Goal: Task Accomplishment & Management: Use online tool/utility

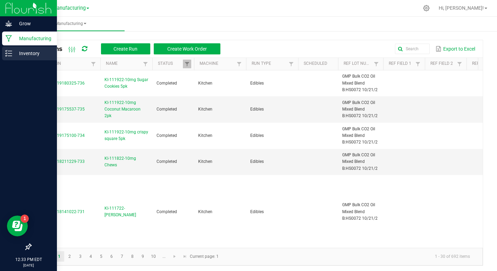
click at [32, 55] on p "Inventory" at bounding box center [33, 53] width 42 height 8
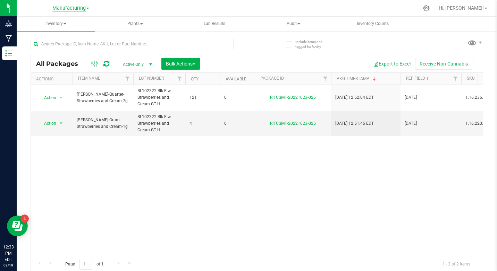
click at [61, 8] on span "Manufacturing" at bounding box center [68, 8] width 33 height 6
click at [53, 25] on link "Cultivation" at bounding box center [70, 24] width 101 height 9
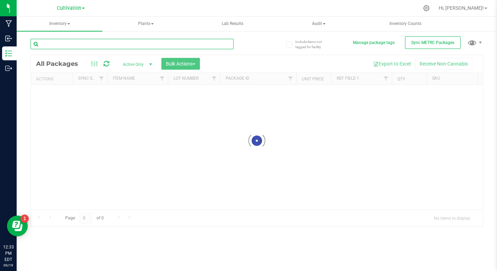
click at [62, 49] on input "text" at bounding box center [132, 44] width 203 height 10
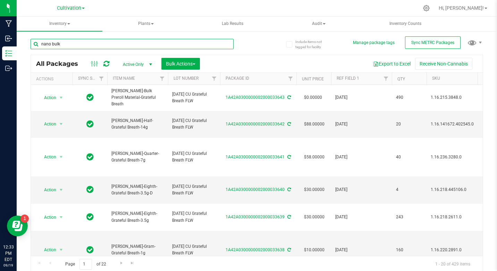
type input "nano bulk"
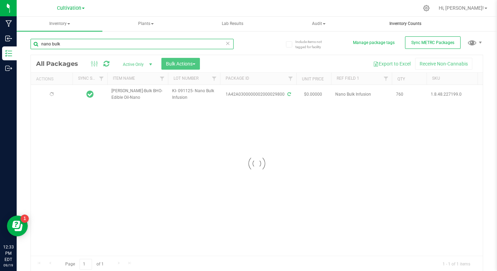
type input "[DATE]"
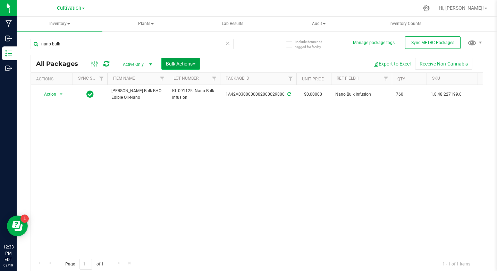
click at [187, 66] on span "Bulk Actions" at bounding box center [181, 64] width 30 height 6
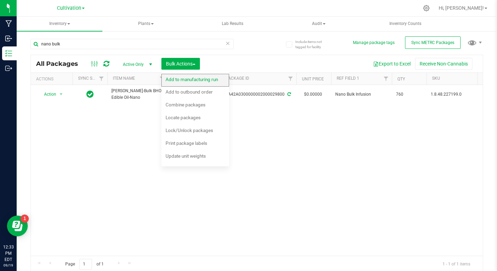
click at [199, 84] on div "Add to manufacturing run" at bounding box center [197, 80] width 62 height 11
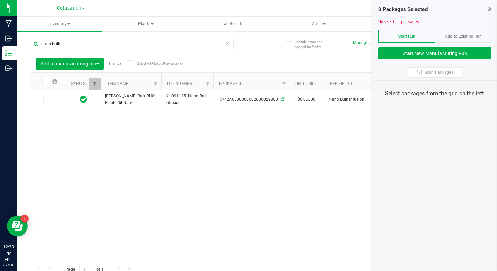
click at [51, 101] on label at bounding box center [48, 99] width 10 height 7
click at [0, 0] on input "checkbox" at bounding box center [0, 0] width 0 height 0
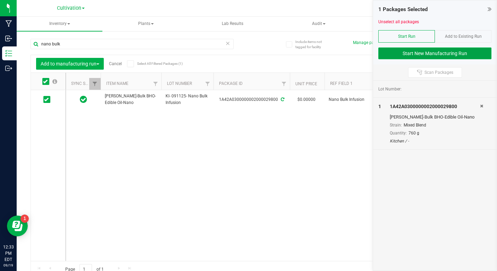
click at [462, 52] on button "Start New Manufacturing Run" at bounding box center [434, 54] width 113 height 12
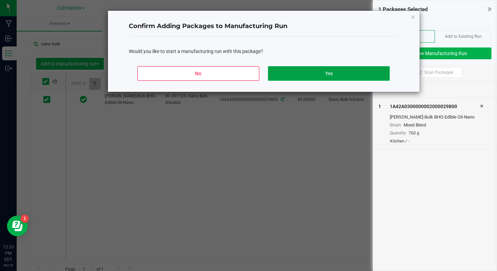
click at [354, 80] on button "Yes" at bounding box center [328, 73] width 121 height 15
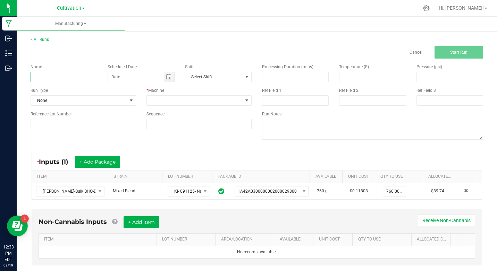
click at [83, 73] on input at bounding box center [64, 77] width 67 height 10
click at [84, 72] on input "KI- 091525- 10mg Chews Blueberry BanANA mUFFIN" at bounding box center [64, 77] width 67 height 10
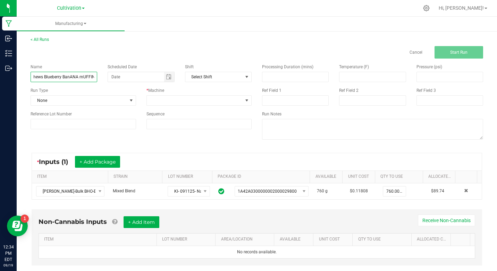
type input "KI- 091525- 10mg Chews Blueberry BanANA mUFFIN"
click at [103, 45] on div "< All Runs Cancel Start Run" at bounding box center [257, 47] width 453 height 22
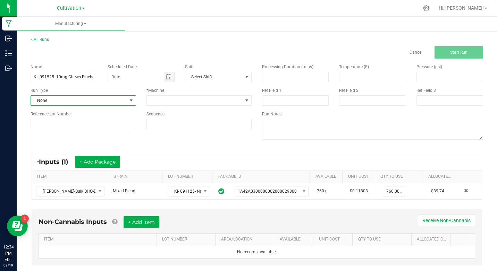
click at [65, 103] on span "None" at bounding box center [79, 101] width 96 height 10
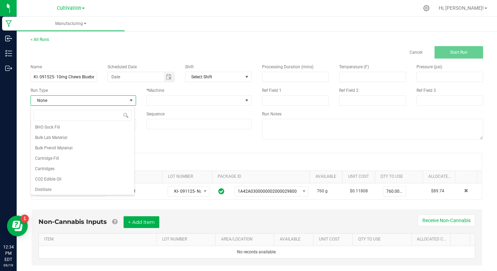
scroll to position [35, 0]
click at [56, 178] on li "Edibles" at bounding box center [82, 178] width 103 height 10
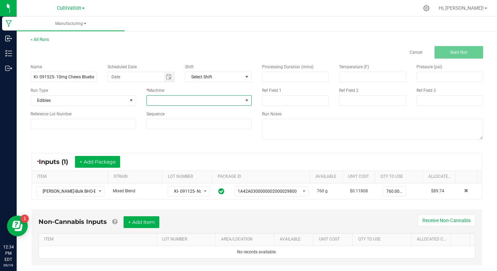
click at [186, 96] on span at bounding box center [195, 101] width 96 height 10
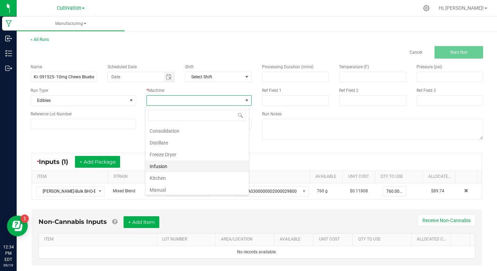
scroll to position [69, 0]
click at [160, 140] on li "Kitchen" at bounding box center [196, 144] width 103 height 12
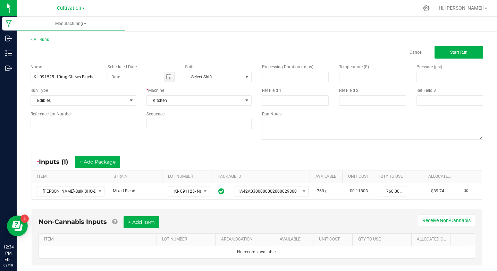
click at [283, 92] on div "Ref Field 1" at bounding box center [295, 90] width 67 height 6
click at [284, 95] on input at bounding box center [295, 100] width 67 height 10
type input "Nano Infusion"
type input "month/day/year"
click at [441, 56] on button "Start Run" at bounding box center [459, 52] width 49 height 12
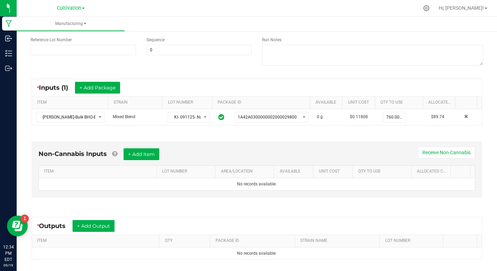
scroll to position [157, 0]
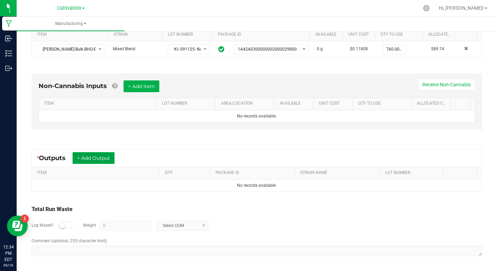
click at [85, 162] on button "+ Add Output" at bounding box center [94, 158] width 42 height 12
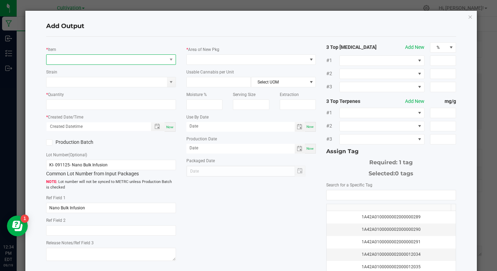
click at [86, 61] on span "NO DATA FOUND" at bounding box center [107, 60] width 120 height 10
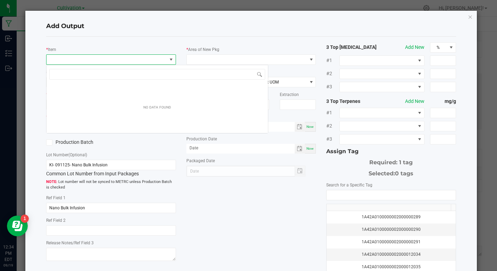
scroll to position [10, 128]
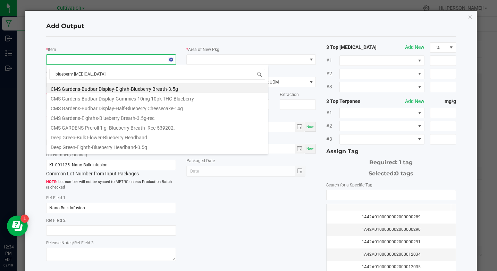
type input "blueberry banana"
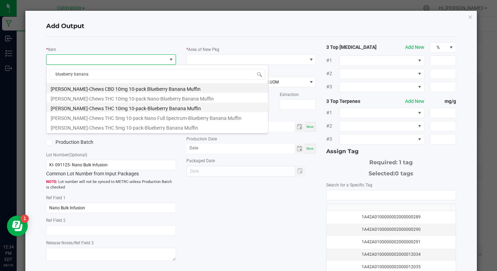
click at [161, 110] on li "[PERSON_NAME]-Chews THC 10mg 10-pack-Blueberry Banana Muffin" at bounding box center [157, 108] width 221 height 10
type input "0 ea"
type input "3.3"
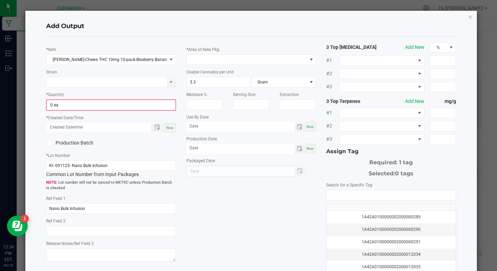
click at [135, 111] on div "* Item [PERSON_NAME]-Chews THC 10mg 10-pack-Blueberry Banana Muffin Strain * Qu…" at bounding box center [111, 153] width 140 height 222
click at [133, 106] on input "0" at bounding box center [111, 105] width 128 height 10
type input "348 ea"
click at [175, 125] on div "* Item [PERSON_NAME]-Chews THC 10mg 10-pack-Blueberry Banana Muffin Strain * Qu…" at bounding box center [111, 152] width 140 height 221
click at [171, 126] on span "Now" at bounding box center [169, 127] width 7 height 4
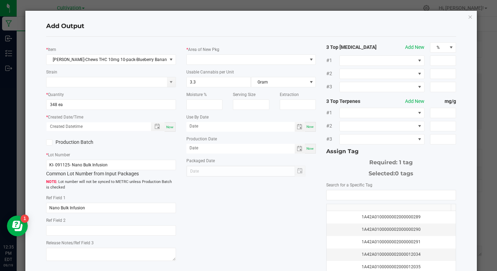
type input "[DATE] 12:35 PM"
type input "[DATE]"
click at [90, 139] on div "Production Batch" at bounding box center [76, 142] width 70 height 10
click at [77, 138] on div "Production Batch" at bounding box center [76, 142] width 70 height 10
click at [76, 141] on label "Production Batch" at bounding box center [76, 142] width 60 height 7
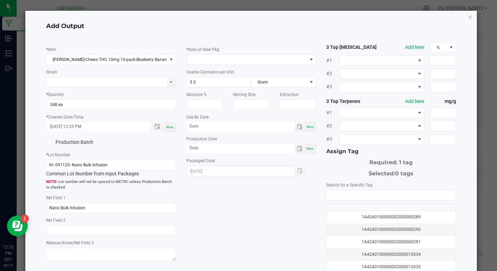
click at [0, 0] on input "Production Batch" at bounding box center [0, 0] width 0 height 0
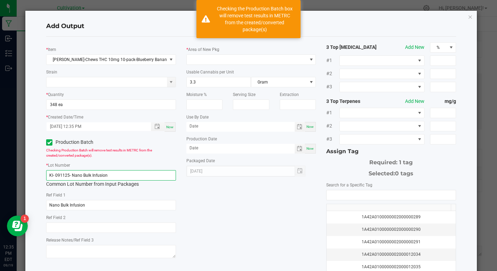
click at [85, 178] on input "KI- 091125- Nano Bulk Infusion" at bounding box center [110, 175] width 129 height 10
paste input "525- 10mg Chews Blueberry BanANA mUFFIN"
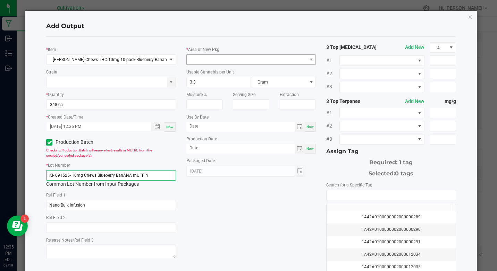
type input "KI- 091525- 10mg Chews Blueberry BanANA mUFFIN"
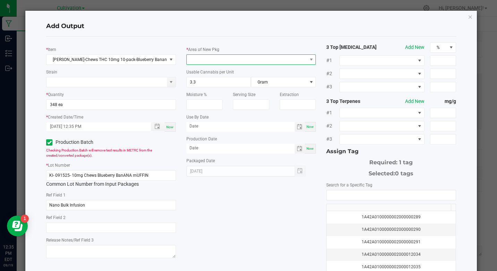
click at [229, 55] on span at bounding box center [247, 60] width 120 height 10
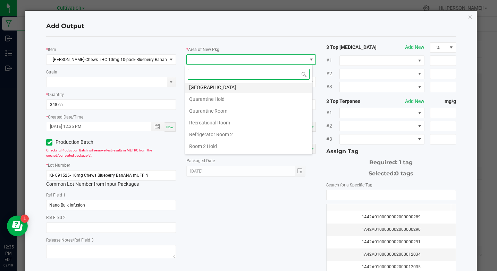
scroll to position [174, 0]
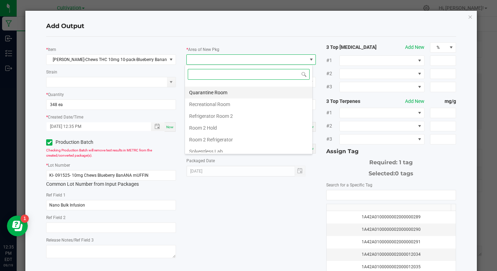
click at [213, 95] on li "Quarantine Room" at bounding box center [248, 93] width 127 height 12
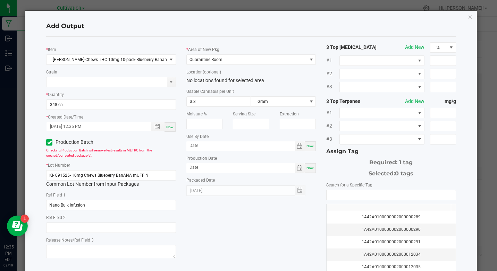
click at [305, 150] on div "Now" at bounding box center [310, 147] width 11 height 10
type input "[DATE]"
click at [309, 165] on div "Now" at bounding box center [310, 168] width 11 height 10
type input "[DATE]"
click at [191, 145] on input "[DATE]" at bounding box center [240, 146] width 109 height 9
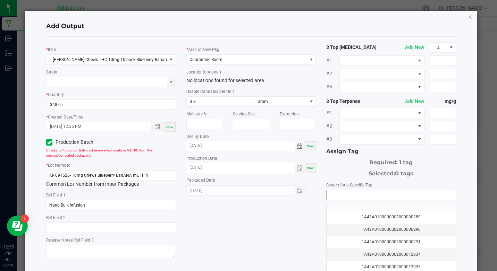
type input "[DATE]"
click at [388, 198] on input "NO DATA FOUND" at bounding box center [391, 196] width 129 height 10
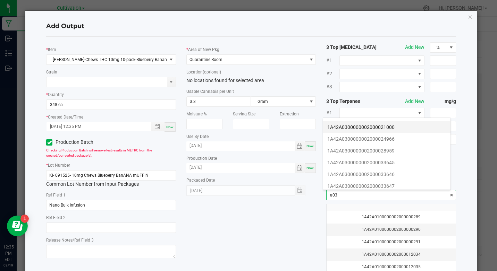
scroll to position [104, 0]
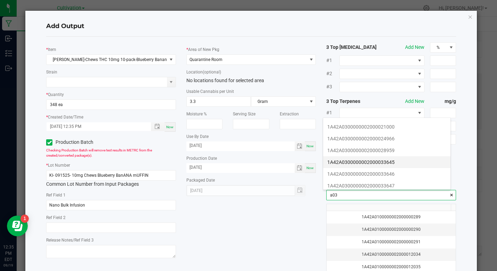
click at [407, 159] on li "1A42A0300000002000033645" at bounding box center [386, 163] width 127 height 12
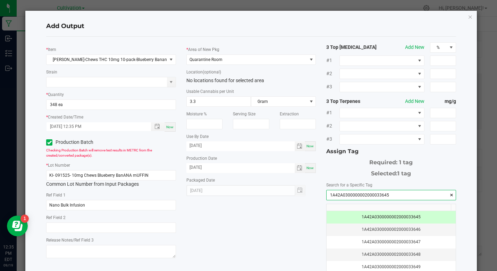
type input "1A42A0300000002000033645"
click at [430, 30] on h4 "Add Output" at bounding box center [251, 26] width 410 height 9
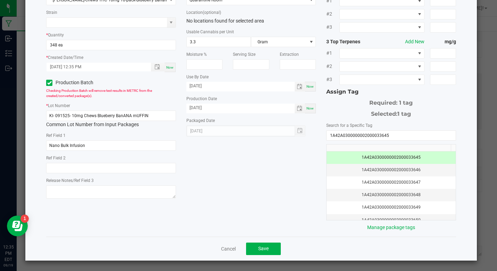
scroll to position [60, 0]
click at [262, 248] on span "Save" at bounding box center [263, 249] width 10 height 6
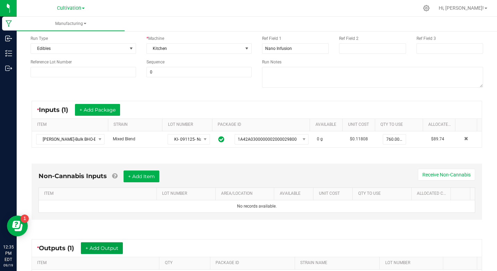
scroll to position [0, 0]
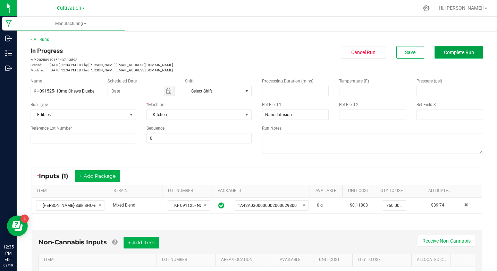
click at [458, 56] on button "Complete Run" at bounding box center [459, 52] width 49 height 12
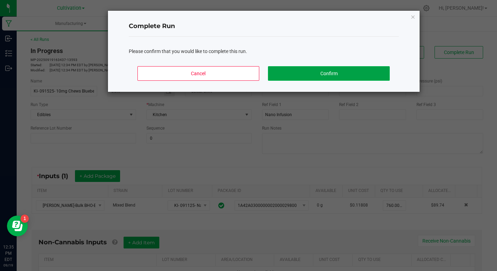
click at [360, 75] on button "Confirm" at bounding box center [328, 73] width 121 height 15
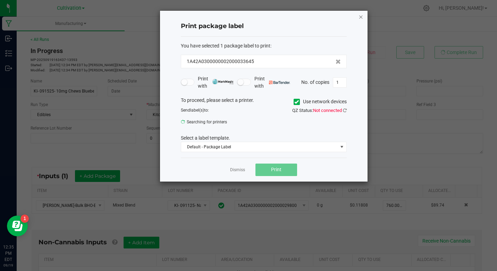
click at [360, 17] on icon "button" at bounding box center [361, 16] width 5 height 8
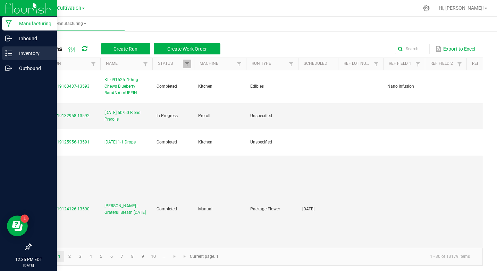
click at [24, 56] on p "Inventory" at bounding box center [33, 53] width 42 height 8
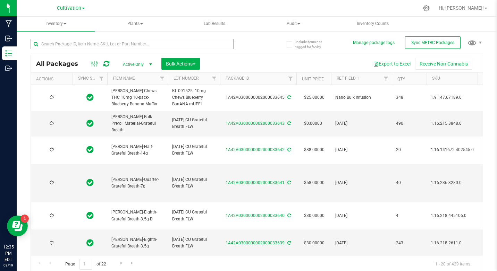
type input "[DATE]"
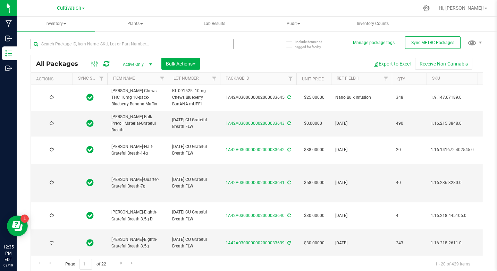
type input "[DATE]"
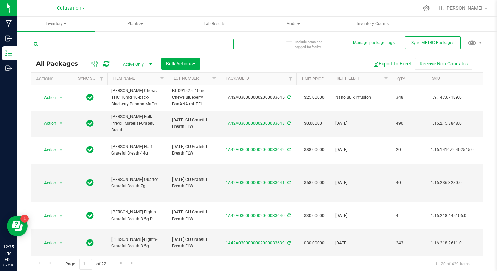
click at [66, 44] on input "text" at bounding box center [132, 44] width 203 height 10
type input "32290"
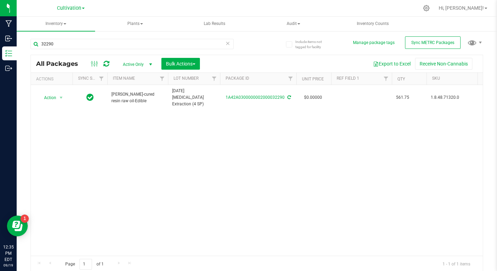
click at [223, 77] on th "Package ID" at bounding box center [258, 79] width 76 height 12
click at [191, 65] on span "Bulk Actions" at bounding box center [181, 64] width 30 height 6
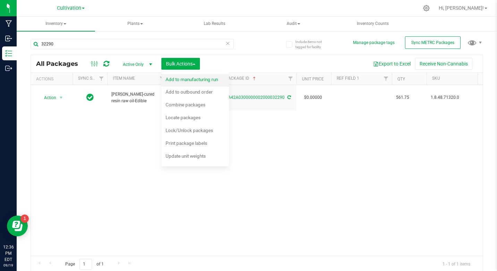
click at [193, 77] on span "Add to manufacturing run" at bounding box center [192, 80] width 52 height 6
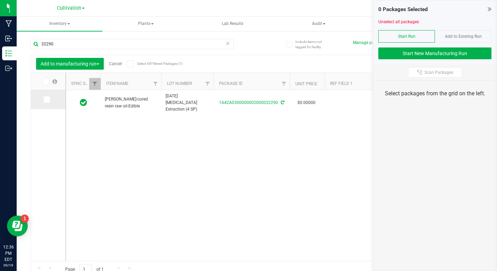
click at [48, 100] on icon at bounding box center [46, 100] width 5 height 0
click at [0, 0] on input "checkbox" at bounding box center [0, 0] width 0 height 0
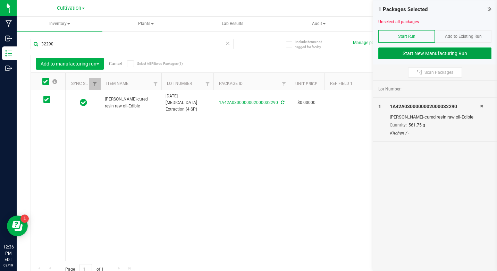
click at [478, 49] on button "Start New Manufacturing Run" at bounding box center [434, 54] width 113 height 12
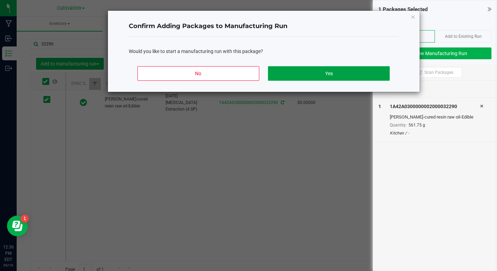
click at [329, 74] on button "Yes" at bounding box center [328, 73] width 121 height 15
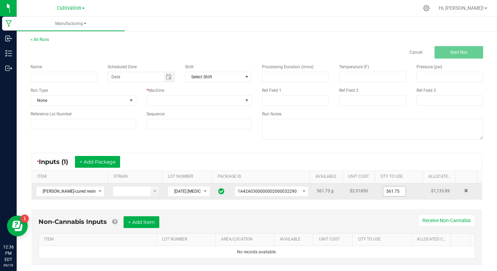
click at [383, 196] on input "561.75" at bounding box center [394, 192] width 23 height 10
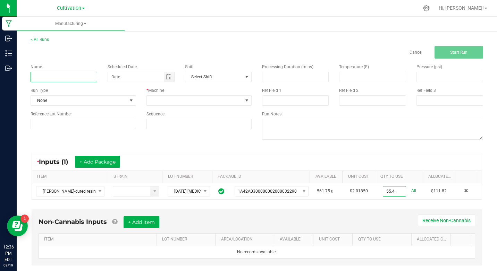
type input "55.4000 g"
click at [42, 77] on input at bounding box center [64, 77] width 67 height 10
click at [42, 77] on input "KI- 091825- 10mg THC Elixir" at bounding box center [64, 77] width 67 height 10
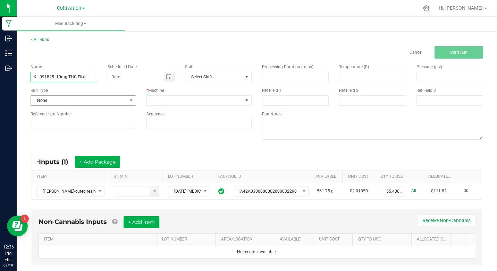
type input "KI- 091825- 10mg THC Elixir"
click at [88, 104] on span "None" at bounding box center [79, 101] width 96 height 10
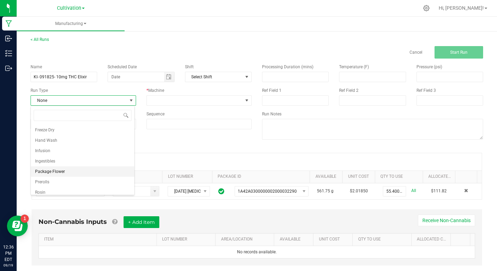
scroll to position [97, 0]
click at [59, 159] on li "Ingestibles" at bounding box center [82, 157] width 103 height 10
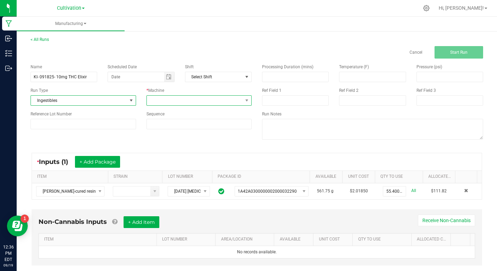
click at [153, 101] on span at bounding box center [195, 101] width 96 height 10
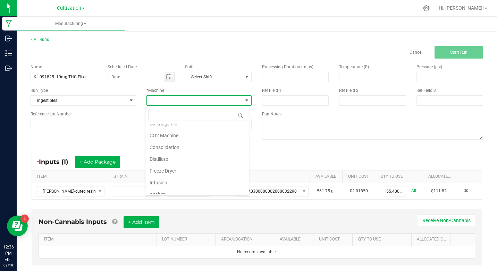
scroll to position [69, 0]
click at [161, 140] on li "Kitchen" at bounding box center [196, 144] width 103 height 12
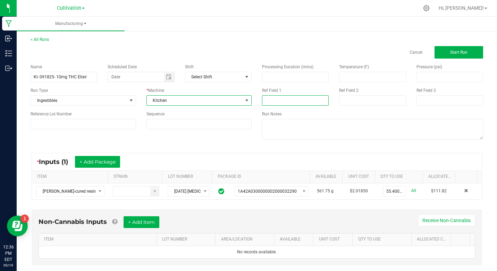
click at [262, 103] on input at bounding box center [295, 100] width 67 height 10
type input "[MEDICAL_DATA] Extraction"
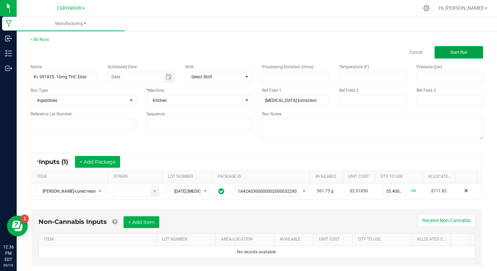
click at [441, 54] on button "Start Run" at bounding box center [459, 52] width 49 height 12
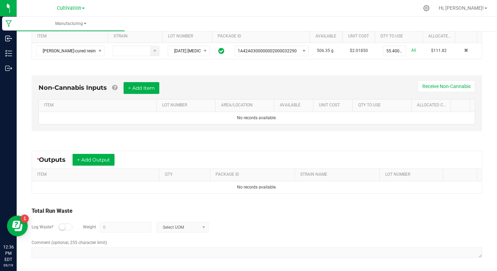
scroll to position [157, 0]
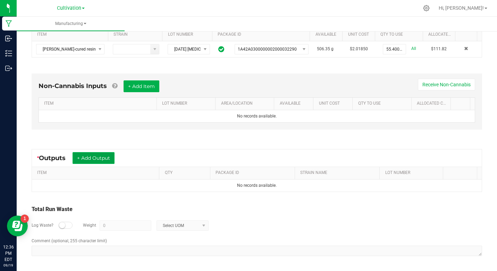
click at [100, 155] on button "+ Add Output" at bounding box center [94, 158] width 42 height 12
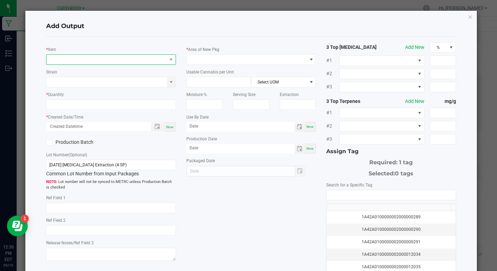
click at [86, 57] on span "NO DATA FOUND" at bounding box center [107, 60] width 120 height 10
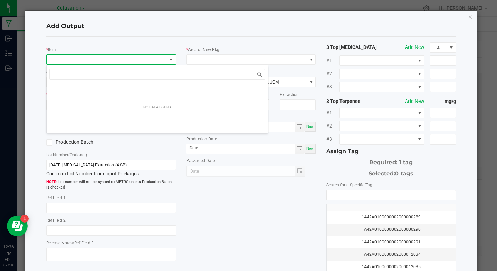
scroll to position [10, 128]
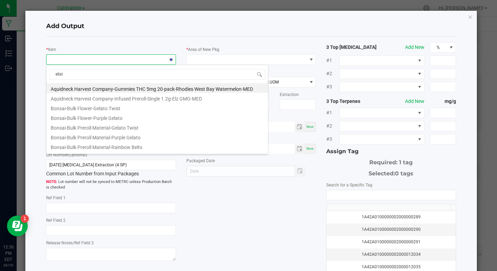
type input "elixir"
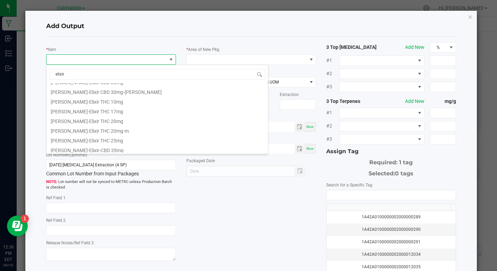
scroll to position [76, 0]
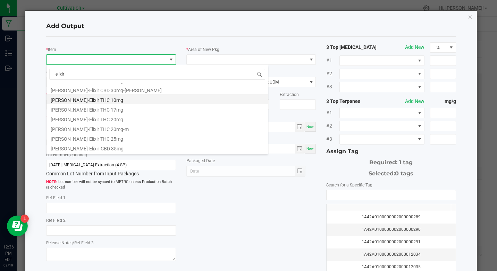
click at [99, 101] on li "[PERSON_NAME]-Elixir THC 10mg" at bounding box center [157, 99] width 221 height 10
type input "0 ea"
type input "0.55"
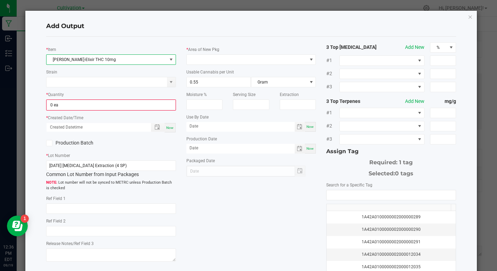
click at [86, 97] on div "* Quantity 0 ea" at bounding box center [110, 101] width 129 height 20
click at [80, 99] on div "* Quantity 0 ea" at bounding box center [110, 101] width 129 height 20
click at [78, 109] on input "0" at bounding box center [111, 105] width 128 height 10
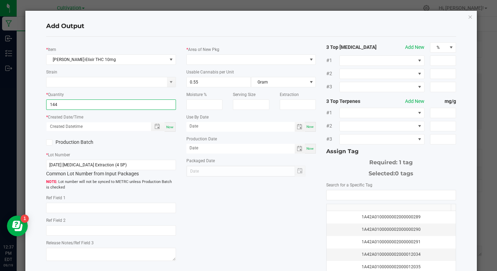
type input "144 ea"
click at [169, 127] on span "Now" at bounding box center [169, 127] width 7 height 4
type input "[DATE] 12:37 PM"
type input "[DATE]"
click at [90, 139] on label "Production Batch" at bounding box center [76, 142] width 60 height 7
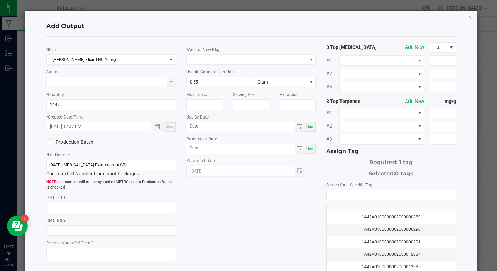
click at [0, 0] on input "Production Batch" at bounding box center [0, 0] width 0 height 0
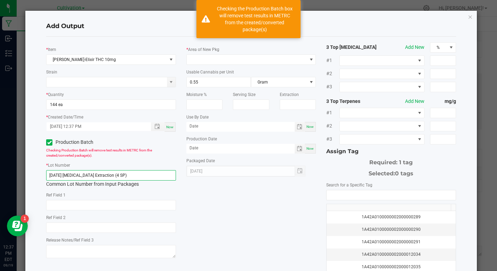
drag, startPoint x: 95, startPoint y: 175, endPoint x: 99, endPoint y: 174, distance: 3.5
click at [99, 174] on input "[DATE] [MEDICAL_DATA] Extraction (4 SP)" at bounding box center [110, 175] width 129 height 10
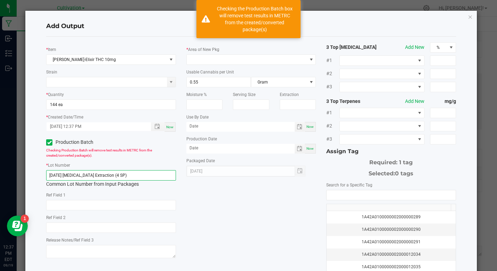
click at [99, 174] on input "[DATE] [MEDICAL_DATA] Extraction (4 SP)" at bounding box center [110, 175] width 129 height 10
paste input "KI- 091825- 10mg THC Elixir"
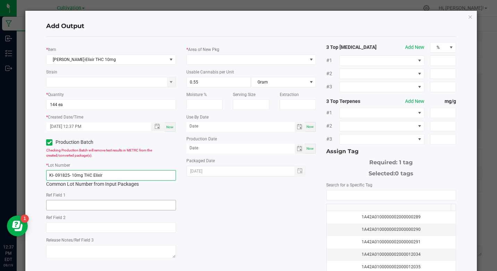
type input "KI- 091825- 10mg THC Elixir"
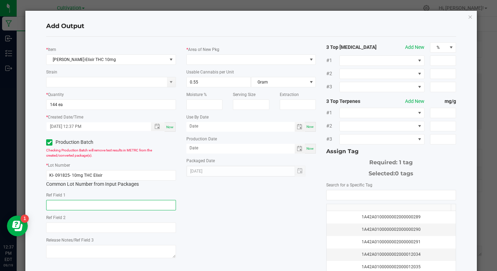
click at [76, 200] on input "text" at bounding box center [110, 205] width 129 height 10
type input "[MEDICAL_DATA] Extraction"
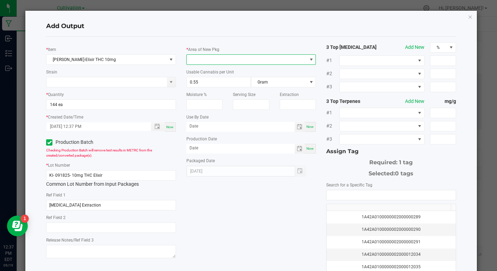
click at [218, 62] on span at bounding box center [247, 60] width 120 height 10
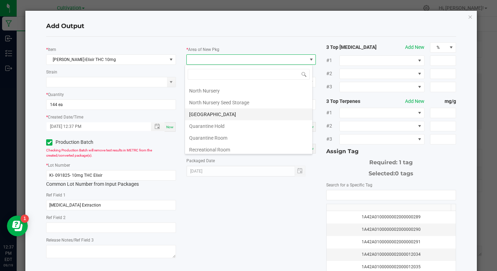
scroll to position [139, 0]
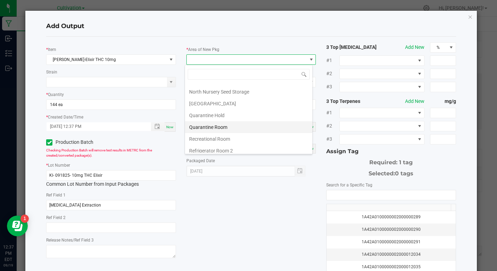
click at [220, 125] on li "Quarantine Room" at bounding box center [248, 127] width 127 height 12
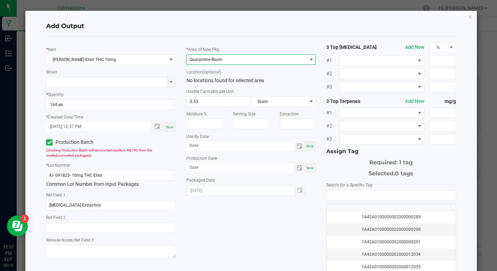
click at [306, 149] on div "Now" at bounding box center [310, 147] width 11 height 10
type input "[DATE]"
click at [308, 166] on span "Now" at bounding box center [310, 168] width 7 height 4
type input "[DATE]"
click at [246, 144] on input "[DATE]" at bounding box center [240, 146] width 109 height 9
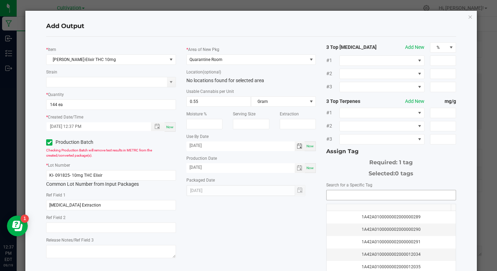
type input "[DATE]"
click at [345, 197] on input "NO DATA FOUND" at bounding box center [391, 196] width 129 height 10
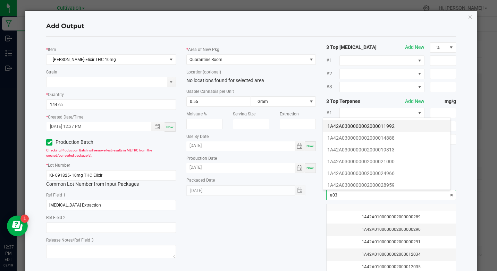
scroll to position [104, 0]
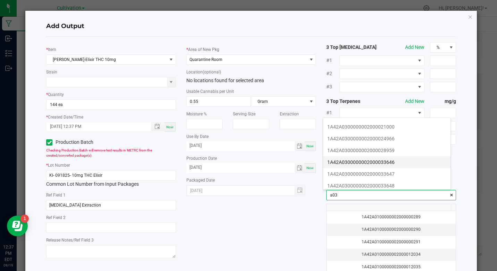
click at [396, 165] on li "1A42A0300000002000033646" at bounding box center [386, 163] width 127 height 12
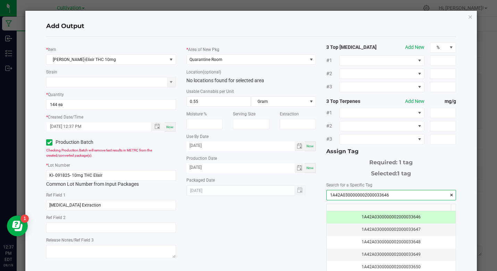
type input "1A42A0300000002000033646"
click at [374, 17] on div "Add Output" at bounding box center [251, 26] width 410 height 20
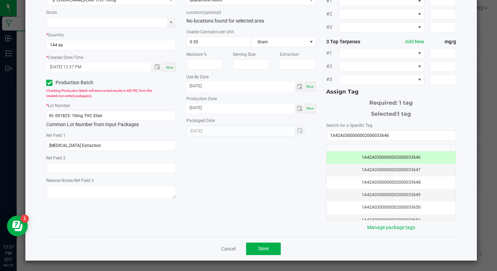
scroll to position [60, 0]
click at [249, 248] on button "Save" at bounding box center [263, 249] width 35 height 12
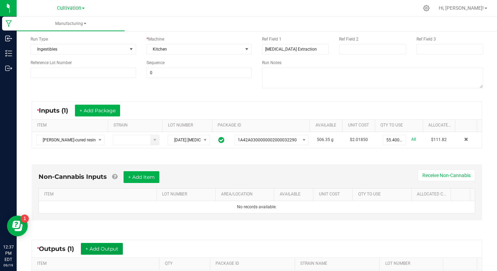
scroll to position [0, 0]
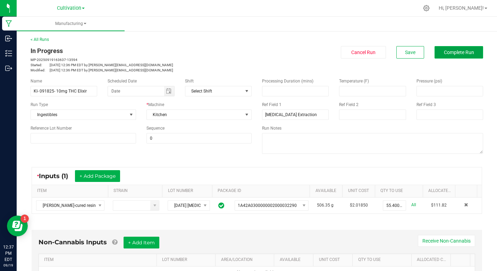
click at [453, 50] on span "Complete Run" at bounding box center [459, 53] width 30 height 6
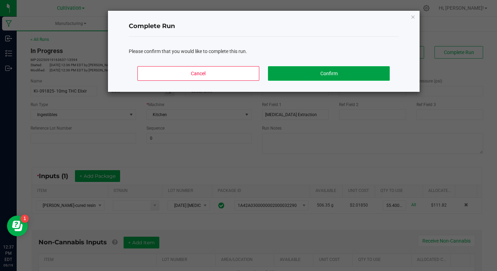
click at [375, 71] on button "Confirm" at bounding box center [328, 73] width 121 height 15
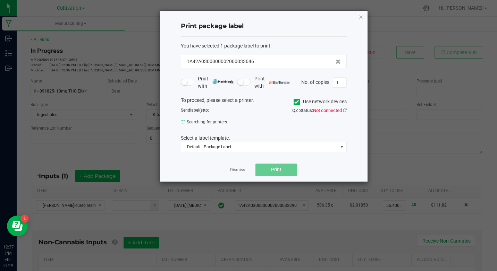
click at [364, 15] on div "Print package label You have selected 1 package label to print : 1A42A030000000…" at bounding box center [264, 96] width 208 height 171
click at [362, 15] on icon "button" at bounding box center [361, 16] width 5 height 8
